Goal: Task Accomplishment & Management: Manage account settings

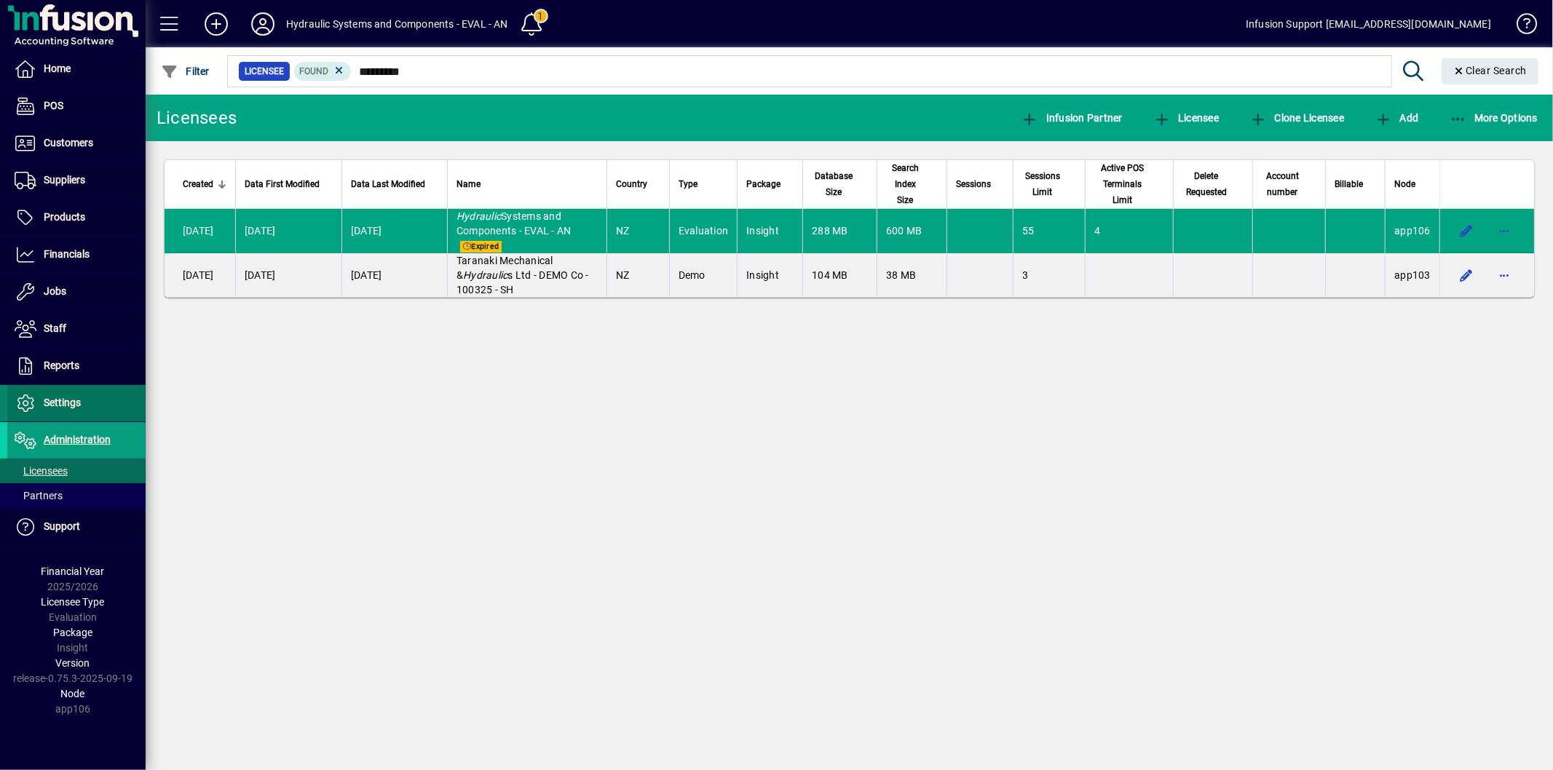
click at [58, 405] on span "Settings" at bounding box center [62, 403] width 37 height 12
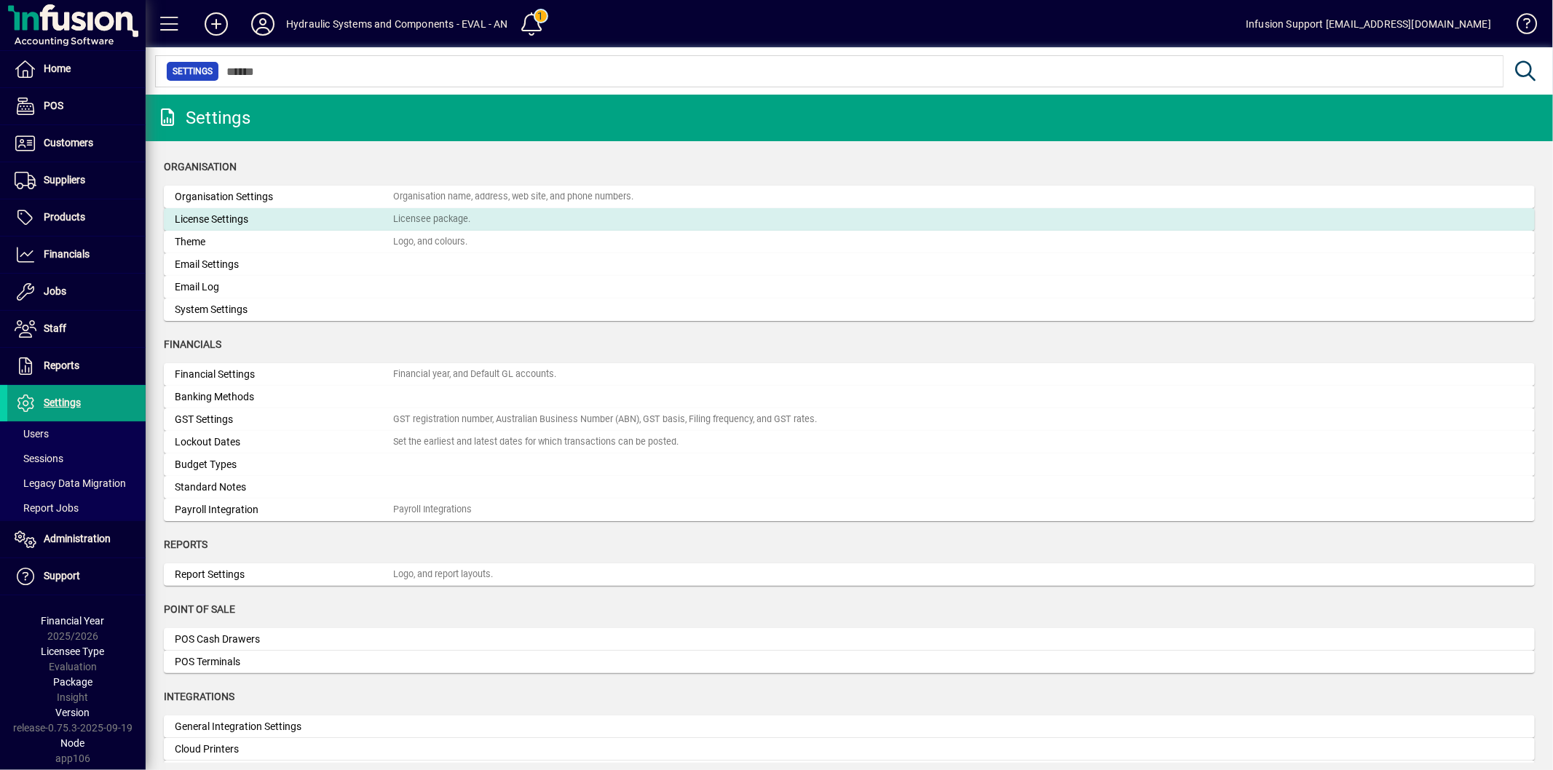
click at [244, 224] on div "License Settings" at bounding box center [284, 219] width 218 height 15
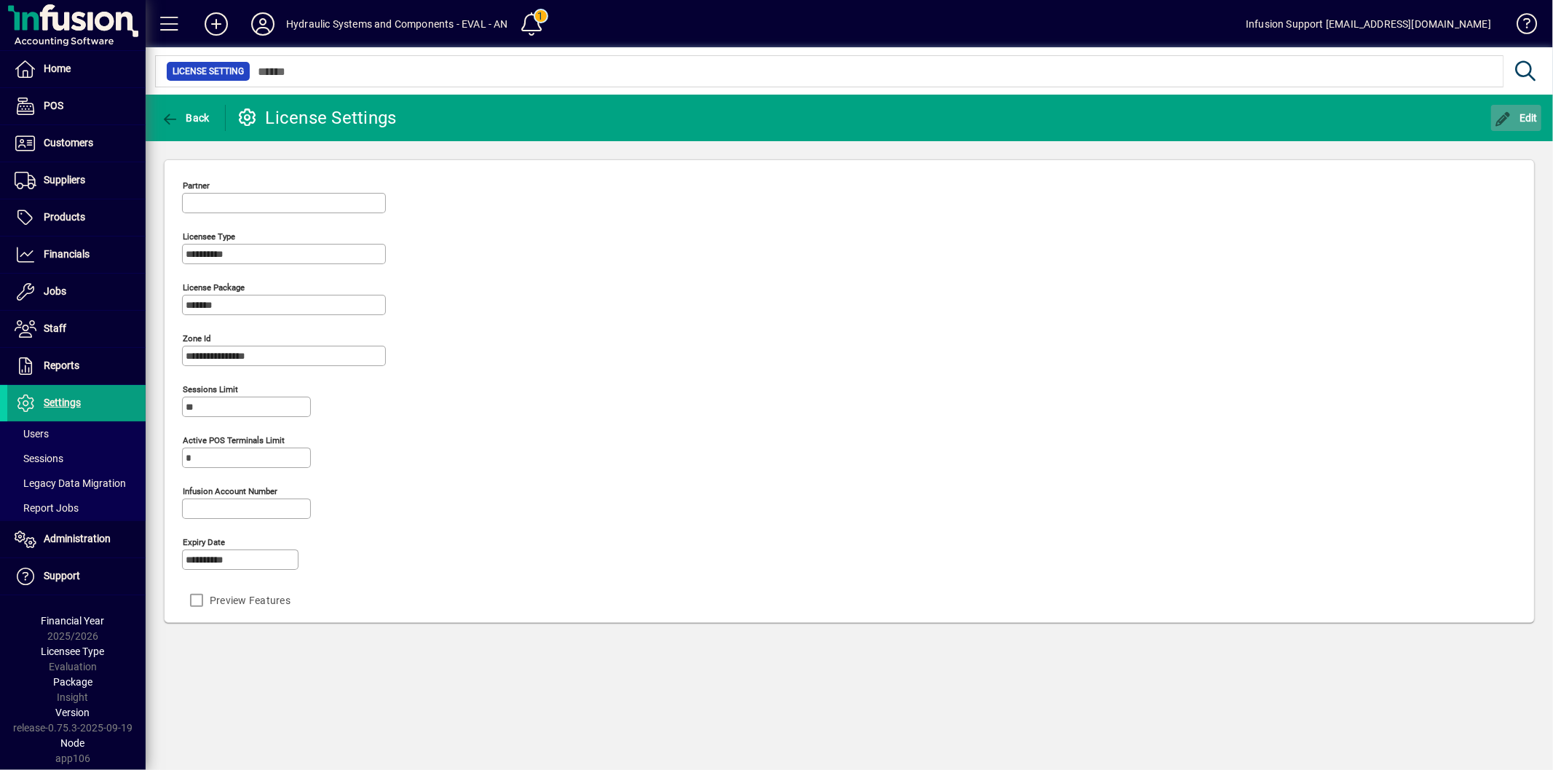
click at [1497, 116] on icon "button" at bounding box center [1503, 119] width 18 height 15
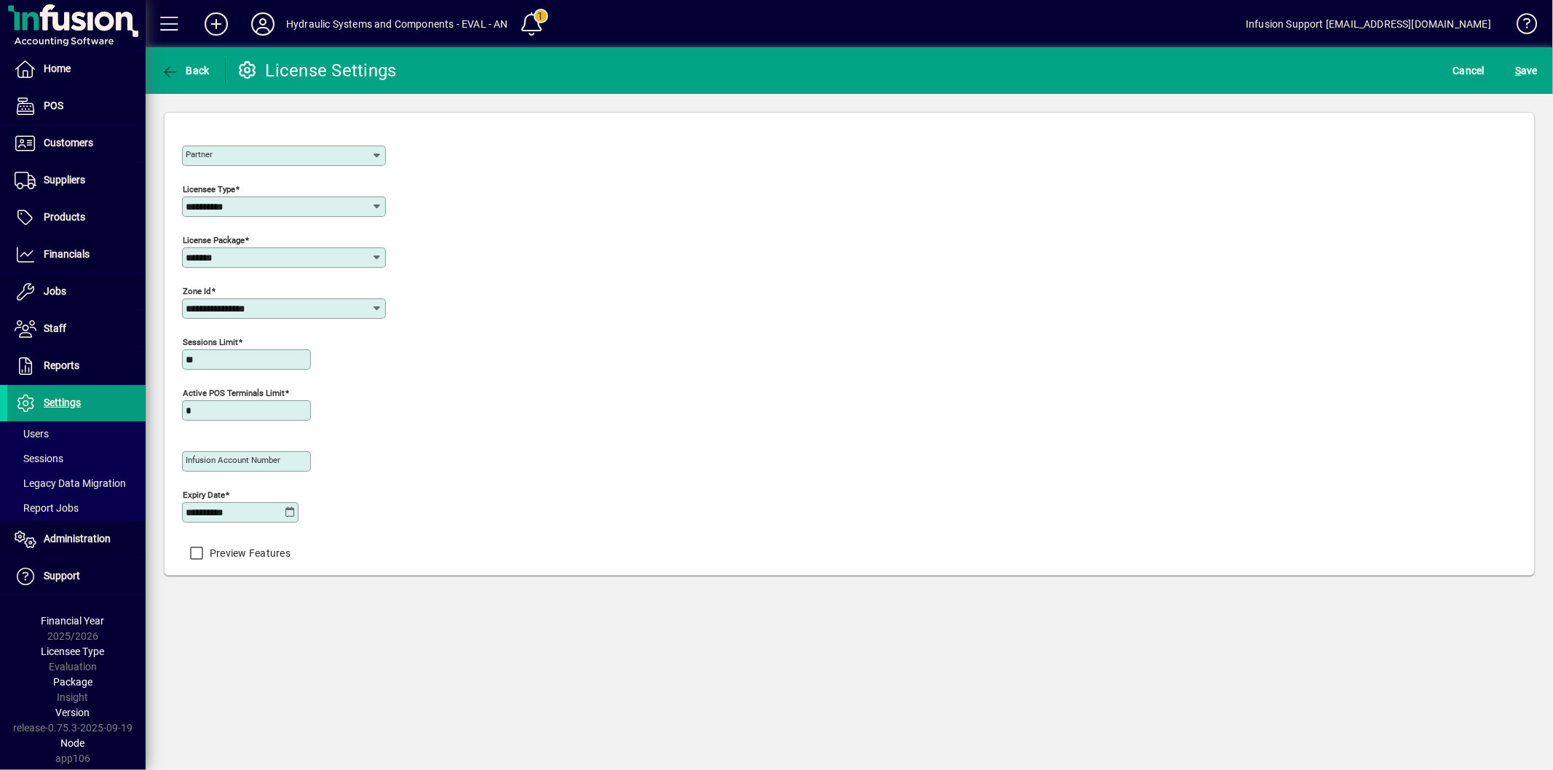
click at [290, 518] on icon at bounding box center [290, 513] width 11 height 12
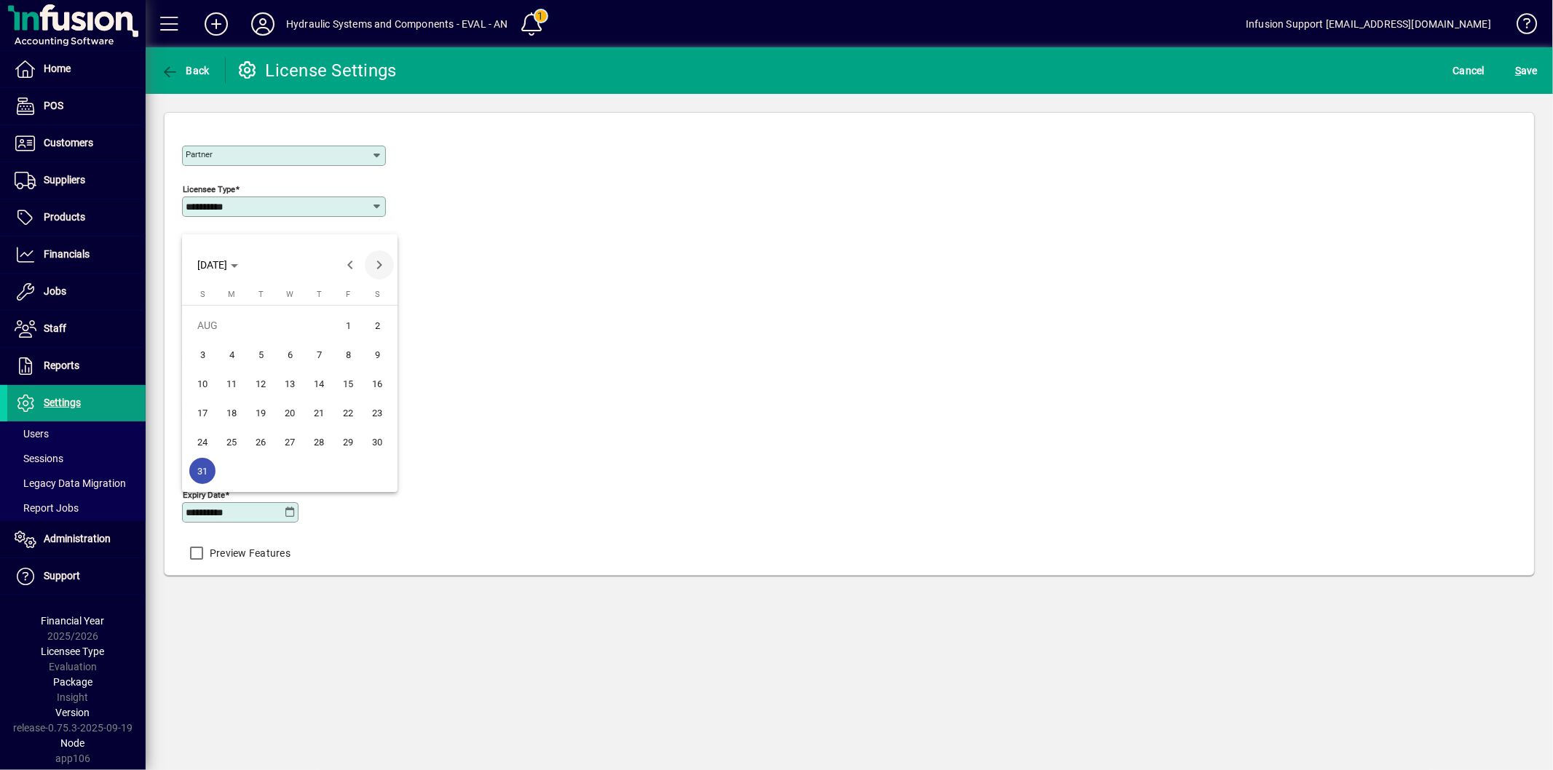
click at [375, 263] on span "Next month" at bounding box center [379, 264] width 29 height 29
click at [375, 265] on span "Next month" at bounding box center [379, 264] width 29 height 29
click at [243, 411] on span "20" at bounding box center [231, 413] width 26 height 26
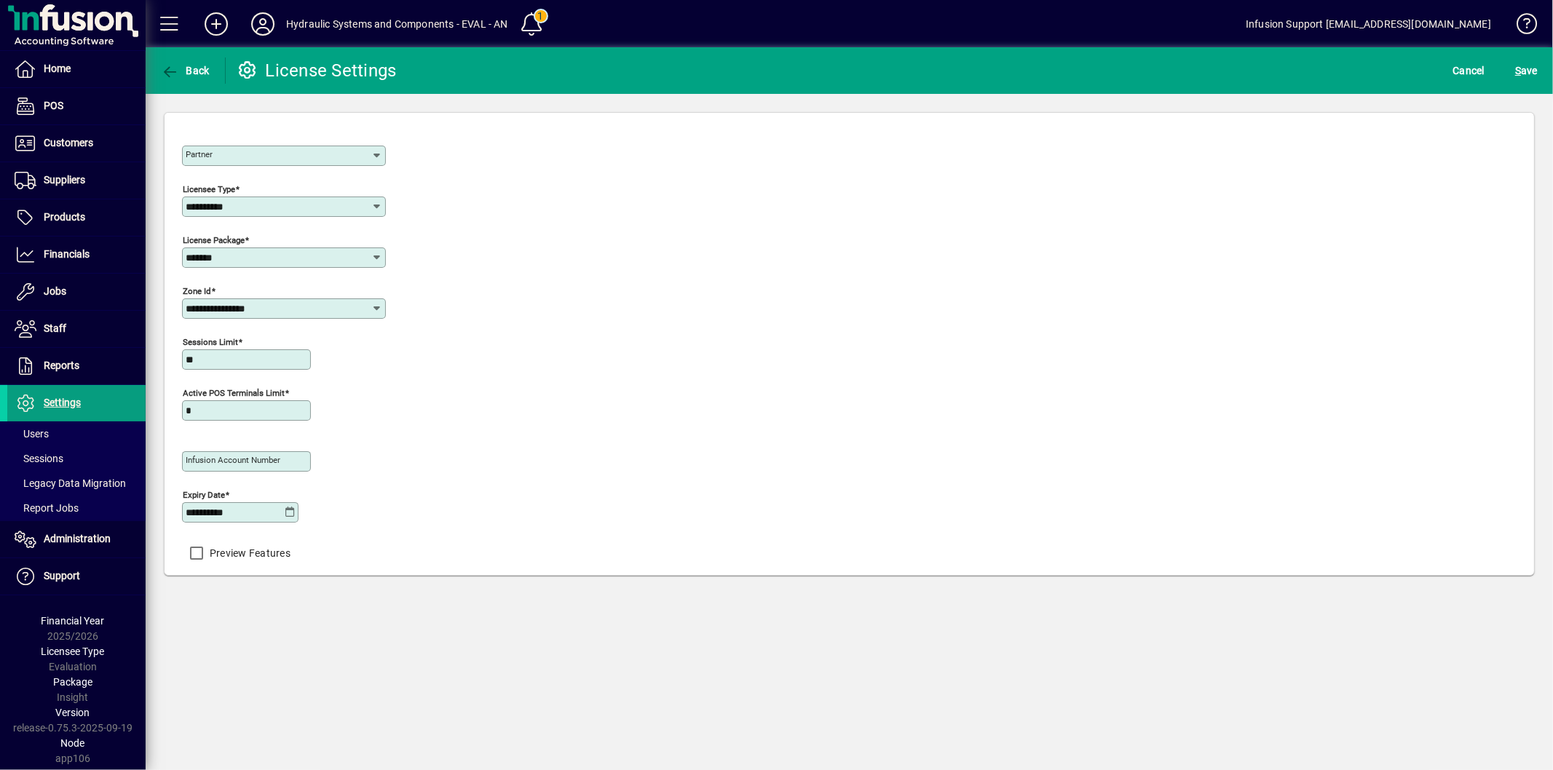
type input "**********"
click at [1523, 71] on span "S ave" at bounding box center [1526, 70] width 23 height 23
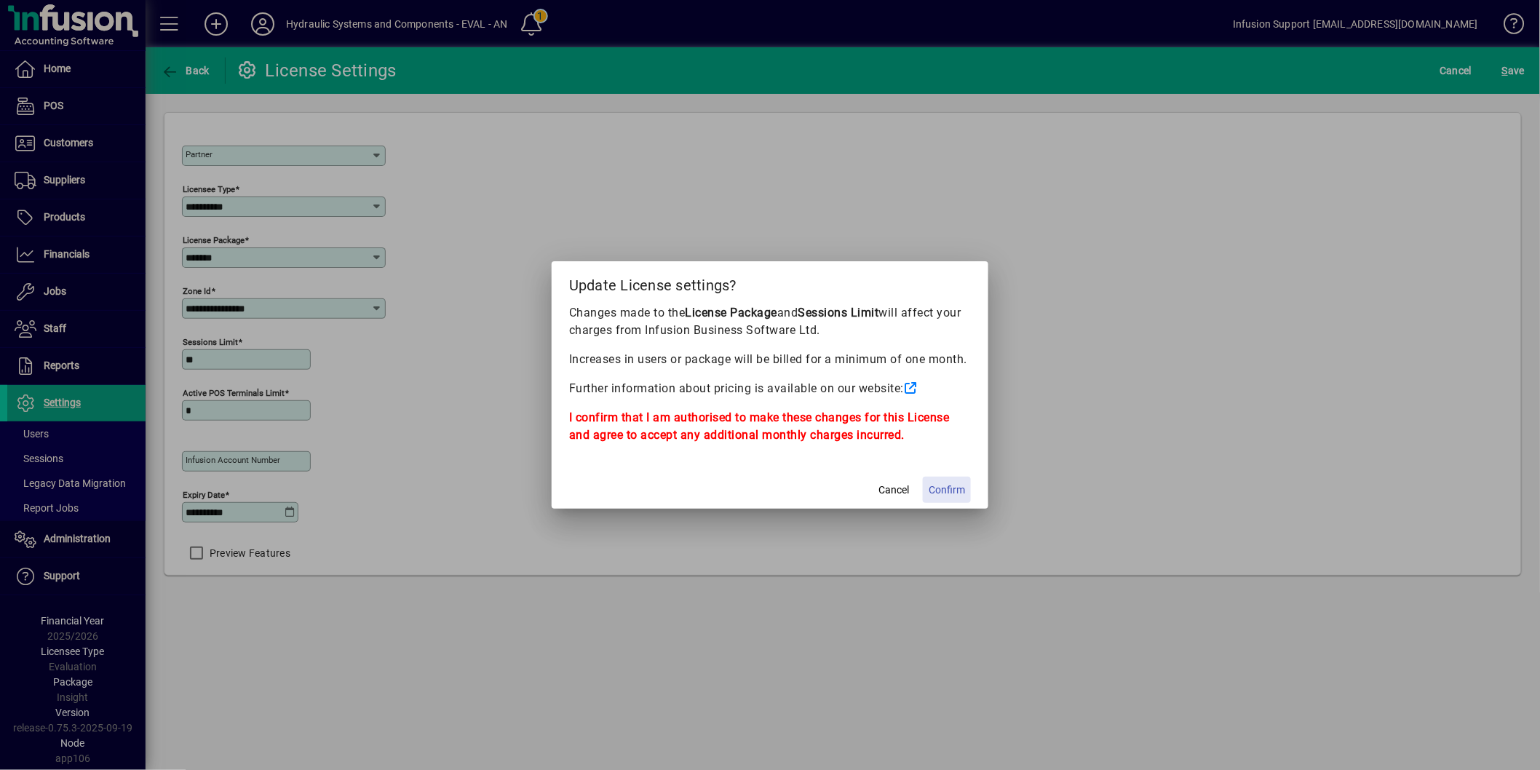
click at [959, 488] on span "Confirm" at bounding box center [947, 490] width 36 height 15
